Goal: Browse casually: Explore the website without a specific task or goal

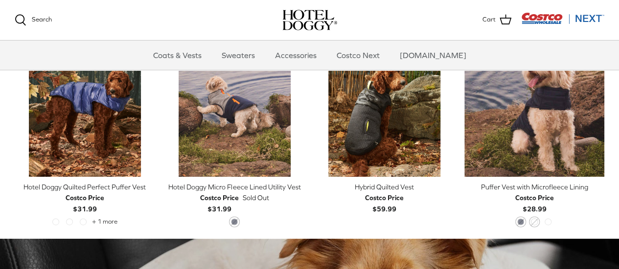
scroll to position [473, 0]
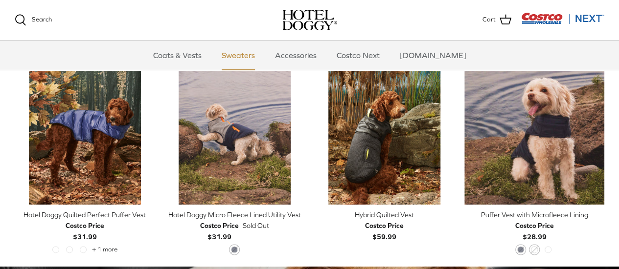
click at [243, 56] on link "Sweaters" at bounding box center [238, 55] width 51 height 29
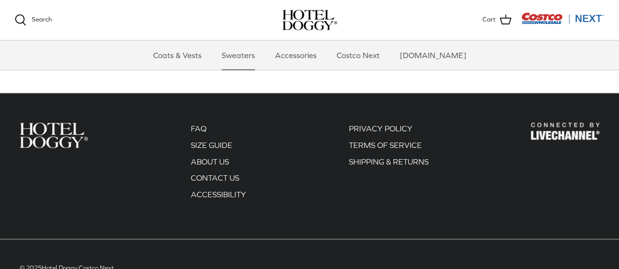
scroll to position [523, 0]
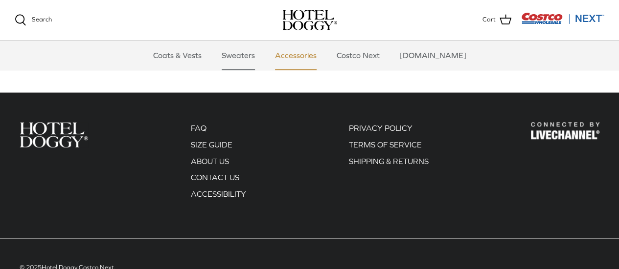
click at [312, 59] on link "Accessories" at bounding box center [295, 55] width 59 height 29
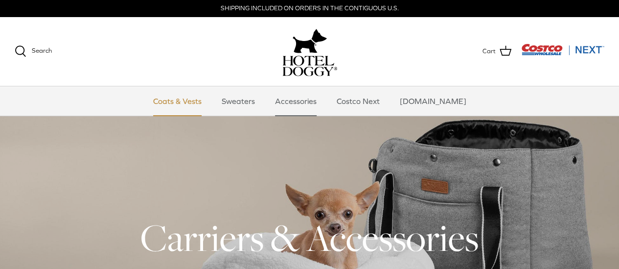
click at [195, 102] on link "Coats & Vests" at bounding box center [177, 101] width 66 height 29
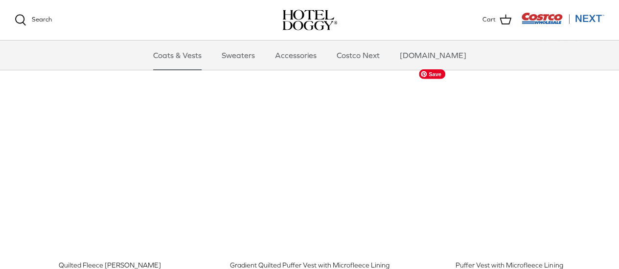
scroll to position [1302, 0]
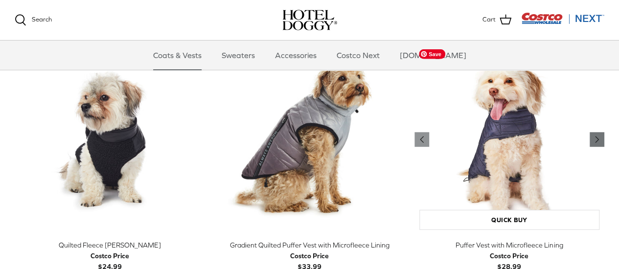
click at [596, 138] on polyline "Previous" at bounding box center [596, 140] width 3 height 6
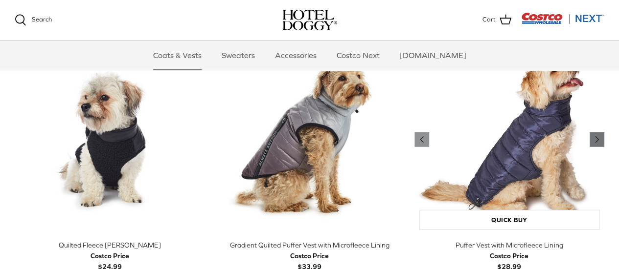
click at [596, 138] on polyline "Previous" at bounding box center [596, 140] width 3 height 6
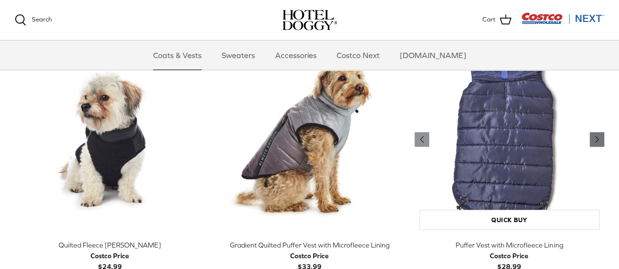
click at [596, 138] on polyline "Previous" at bounding box center [596, 140] width 3 height 6
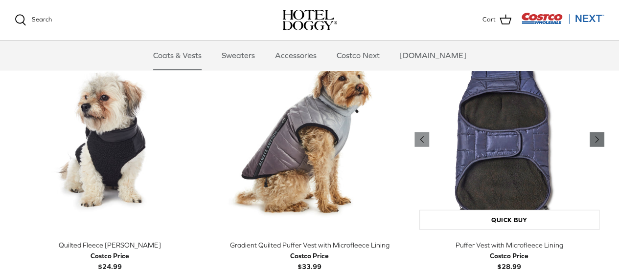
click at [596, 138] on polyline "Previous" at bounding box center [596, 140] width 3 height 6
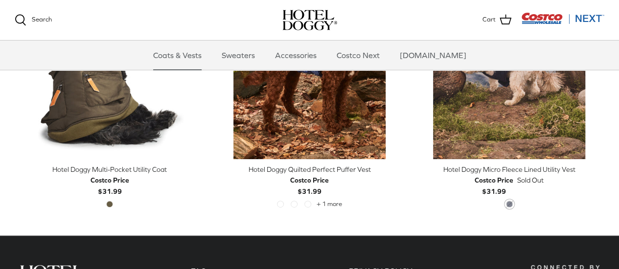
scroll to position [1900, 0]
